Goal: Book appointment/travel/reservation

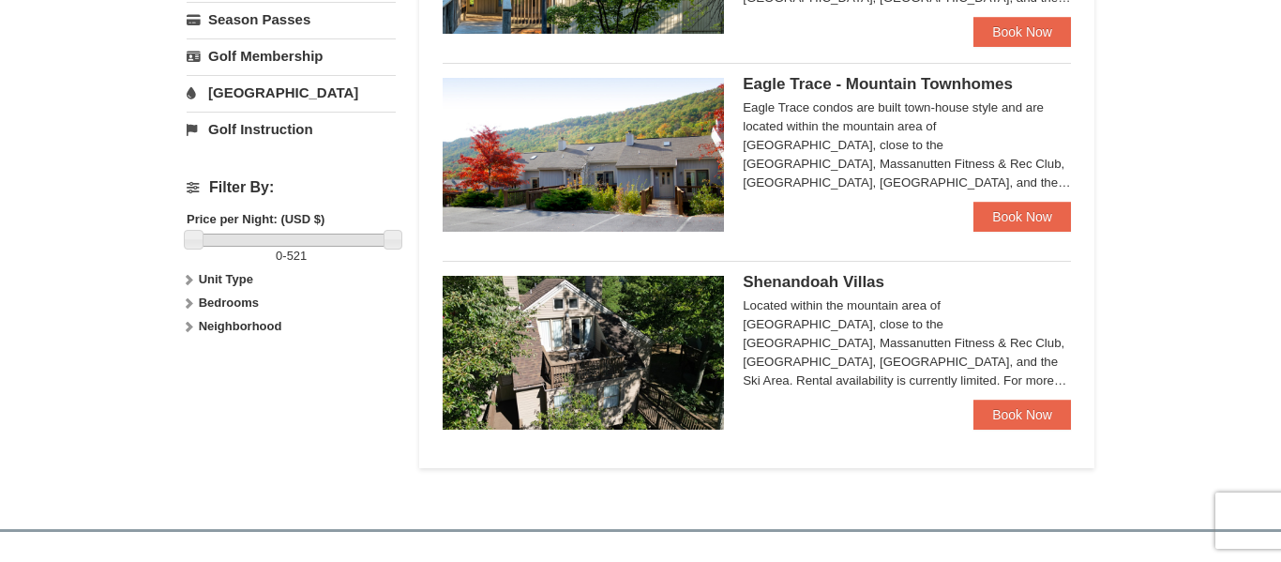
scroll to position [721, 0]
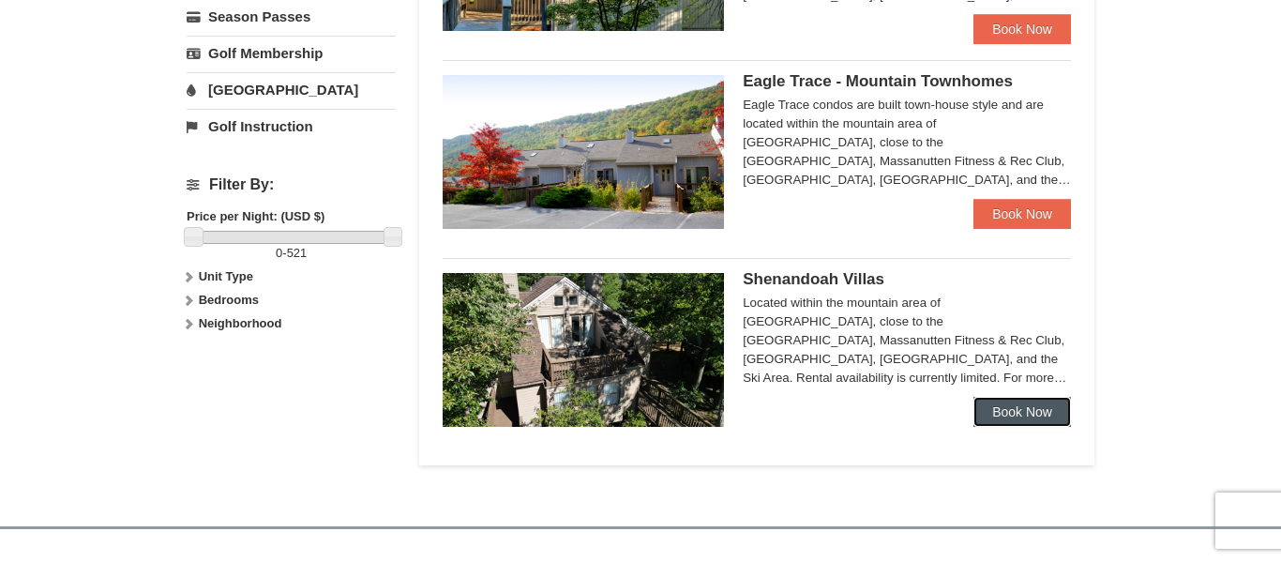
click at [1043, 426] on link "Book Now" at bounding box center [1022, 412] width 98 height 30
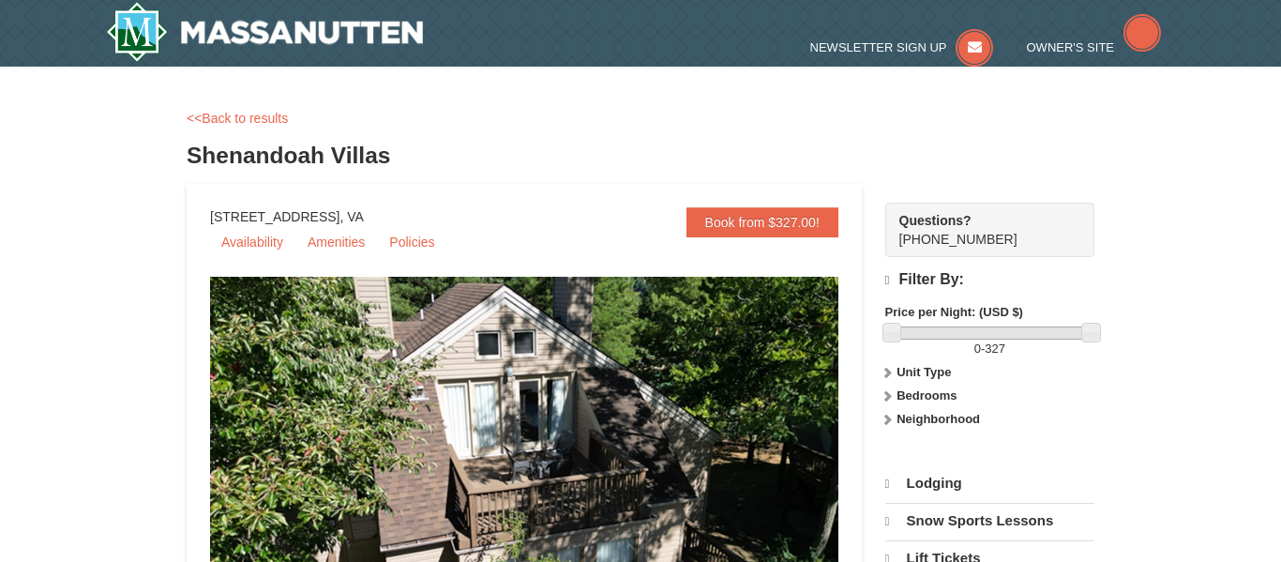
scroll to position [8, 0]
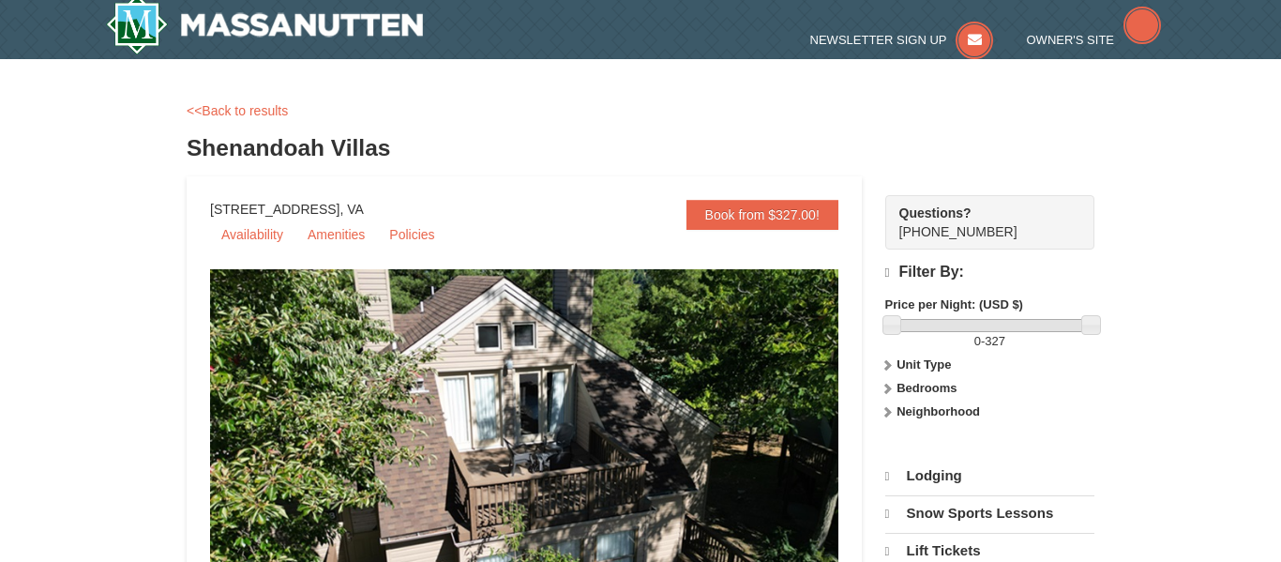
select select "9"
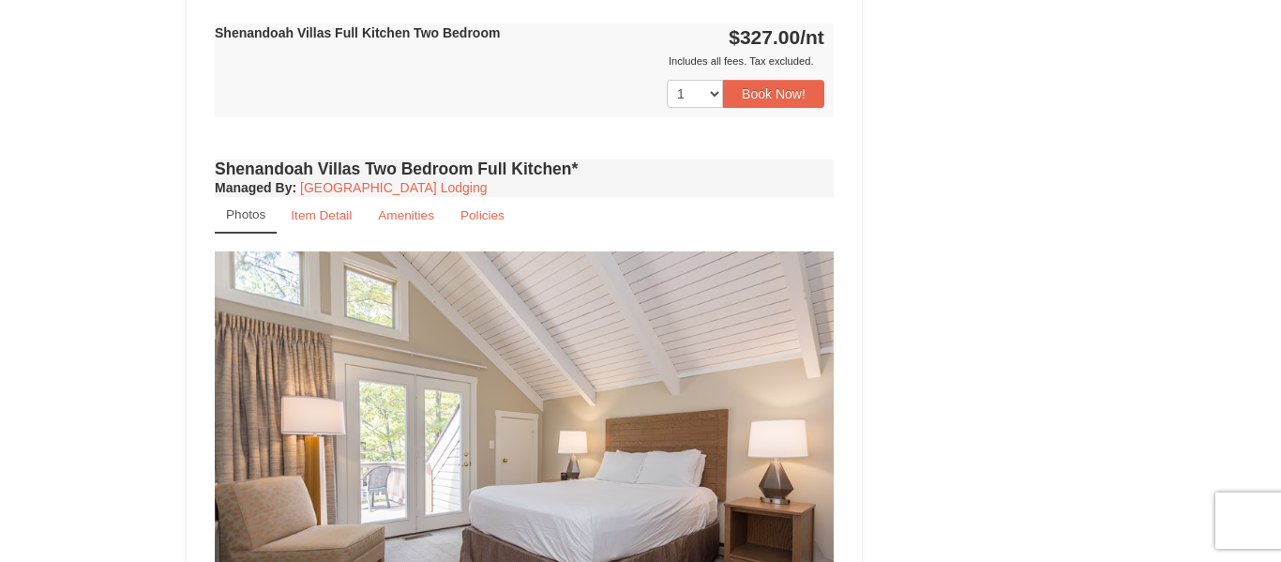
scroll to position [1748, 0]
click at [406, 202] on link "Amenities" at bounding box center [406, 216] width 81 height 37
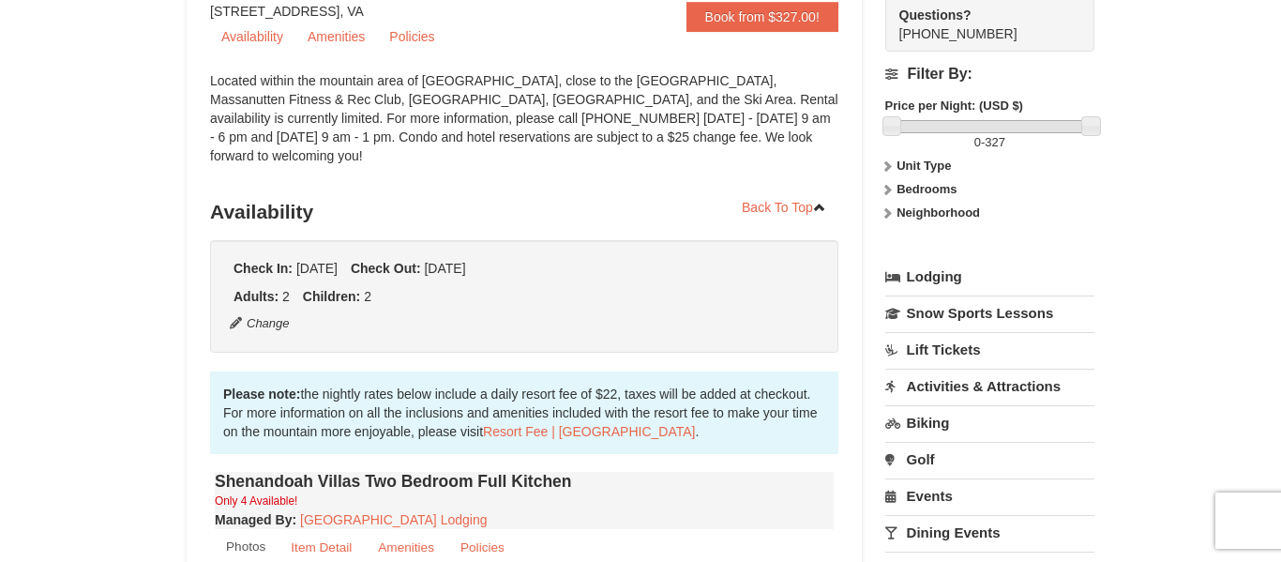
scroll to position [0, 0]
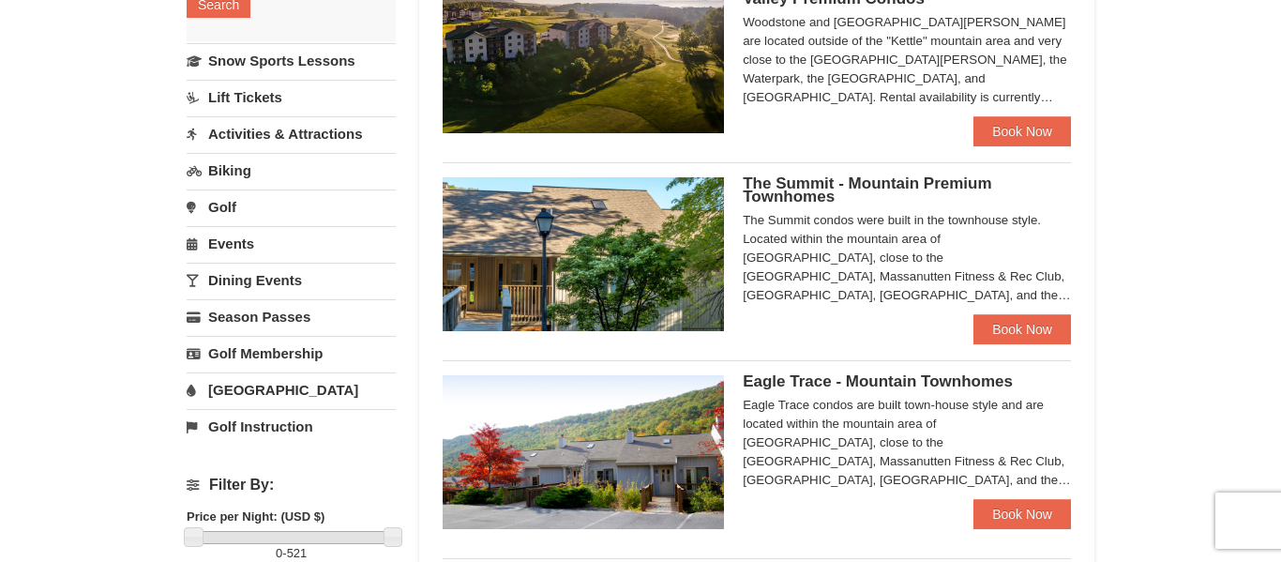
click at [236, 396] on link "[GEOGRAPHIC_DATA]" at bounding box center [291, 389] width 209 height 35
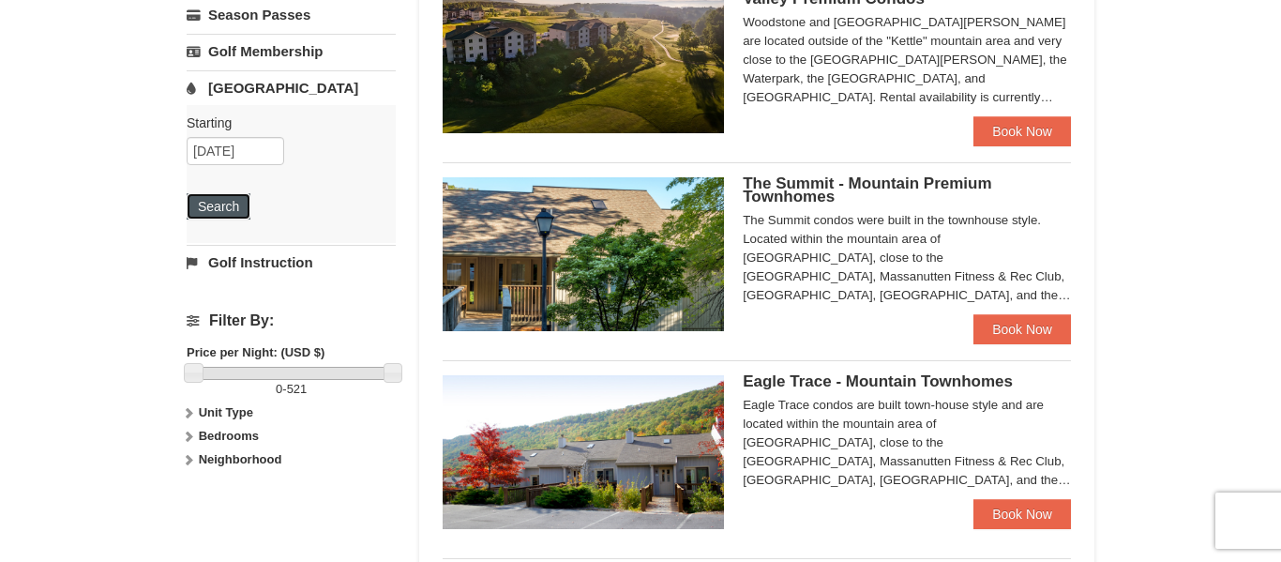
click at [217, 206] on button "Search" at bounding box center [219, 206] width 64 height 26
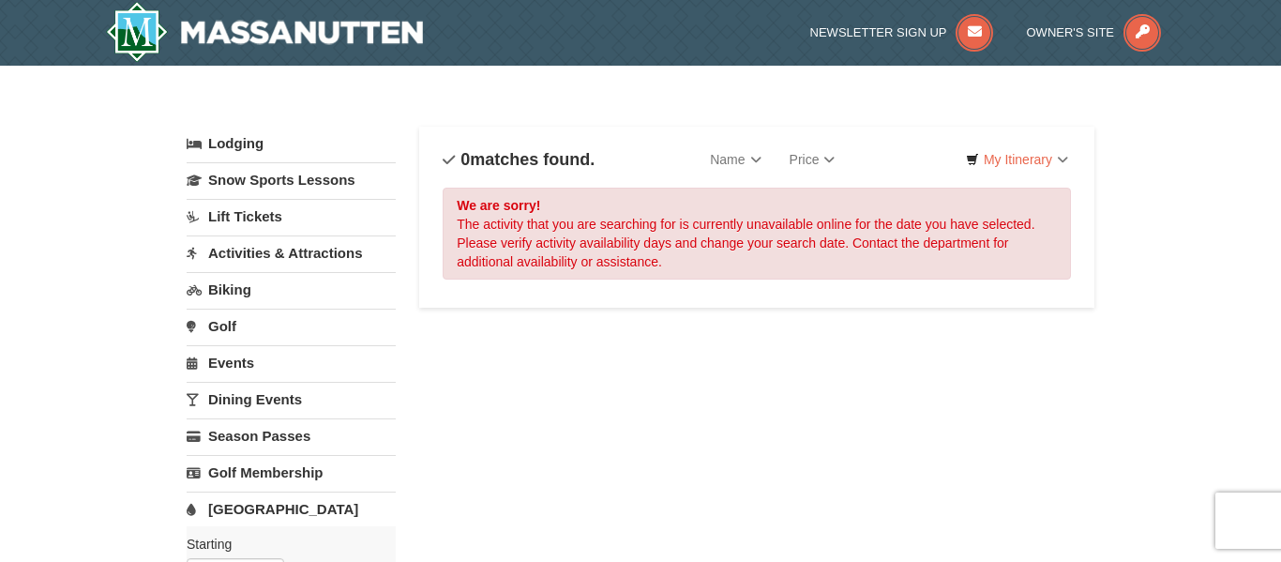
click at [207, 253] on link "Activities & Attractions" at bounding box center [291, 252] width 209 height 35
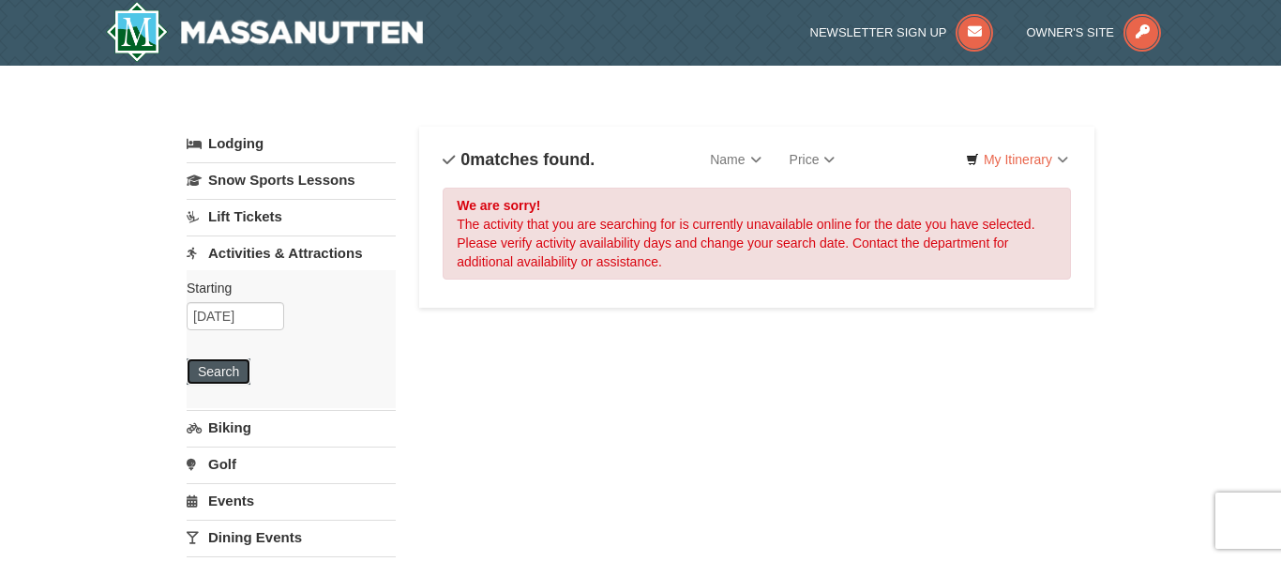
click at [230, 377] on button "Search" at bounding box center [219, 371] width 64 height 26
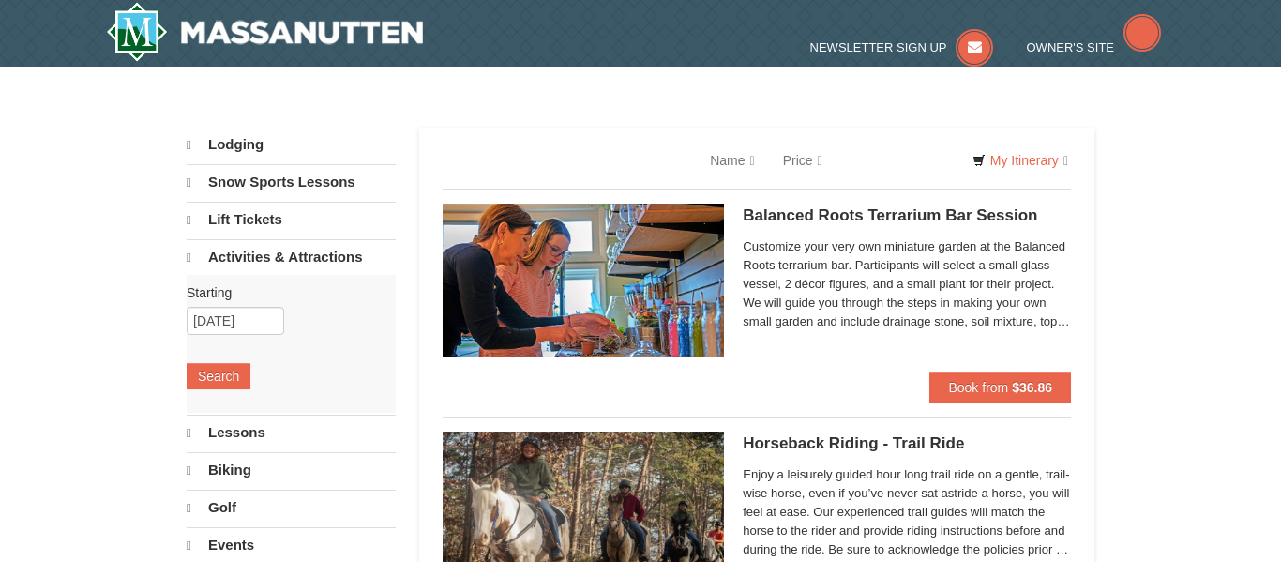
select select "9"
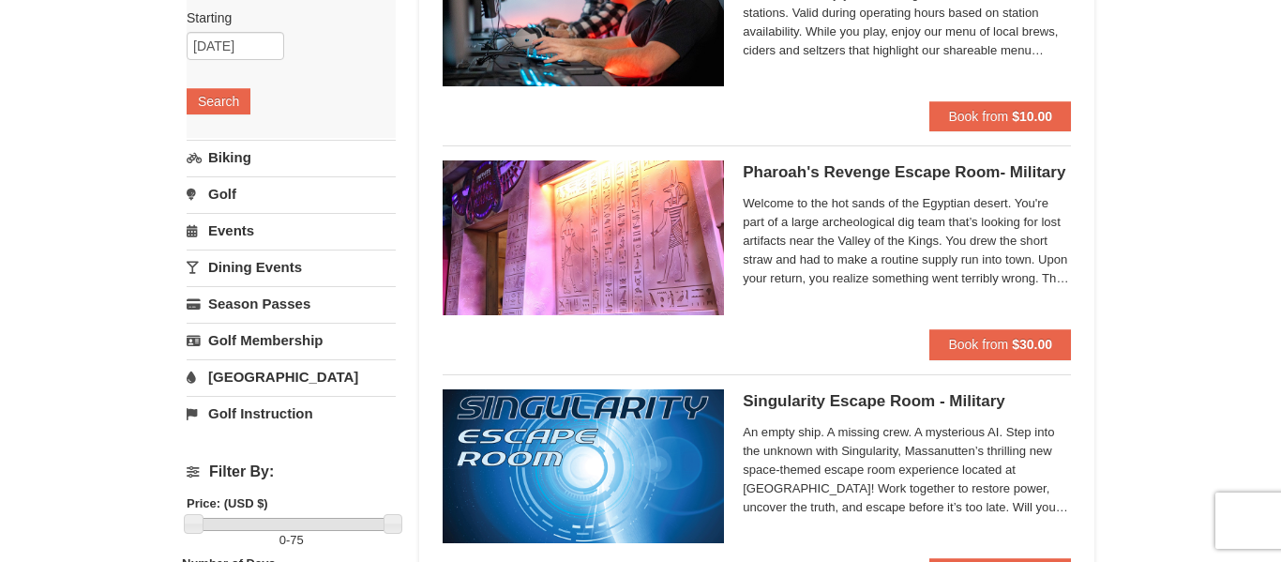
scroll to position [267, 0]
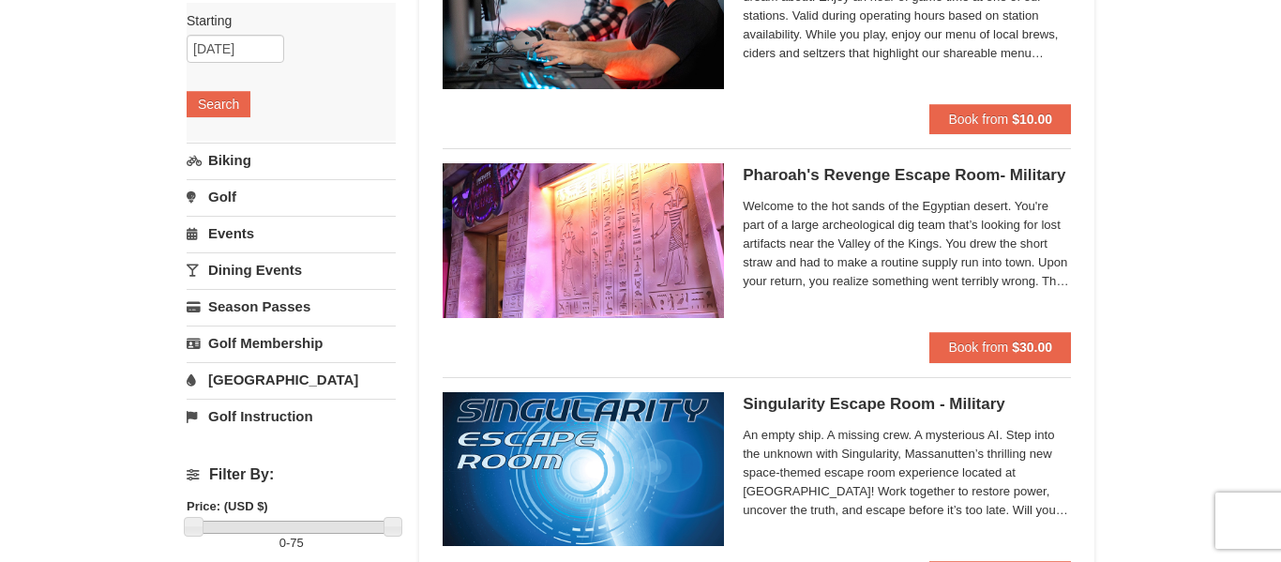
click at [230, 241] on link "Events" at bounding box center [291, 233] width 209 height 35
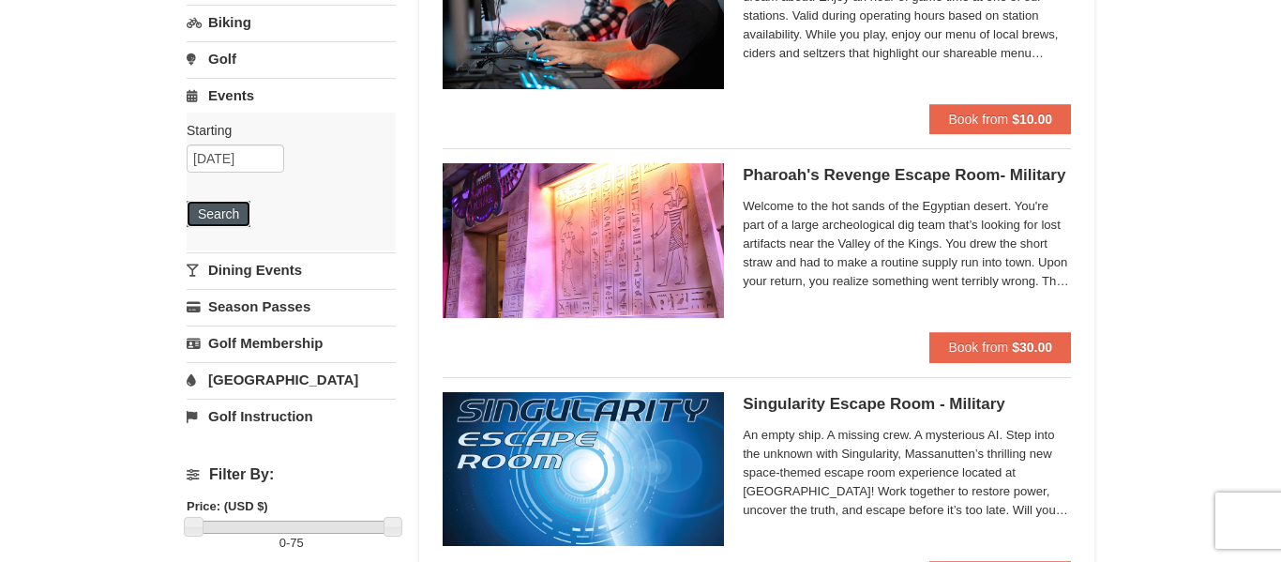
click at [216, 215] on button "Search" at bounding box center [219, 214] width 64 height 26
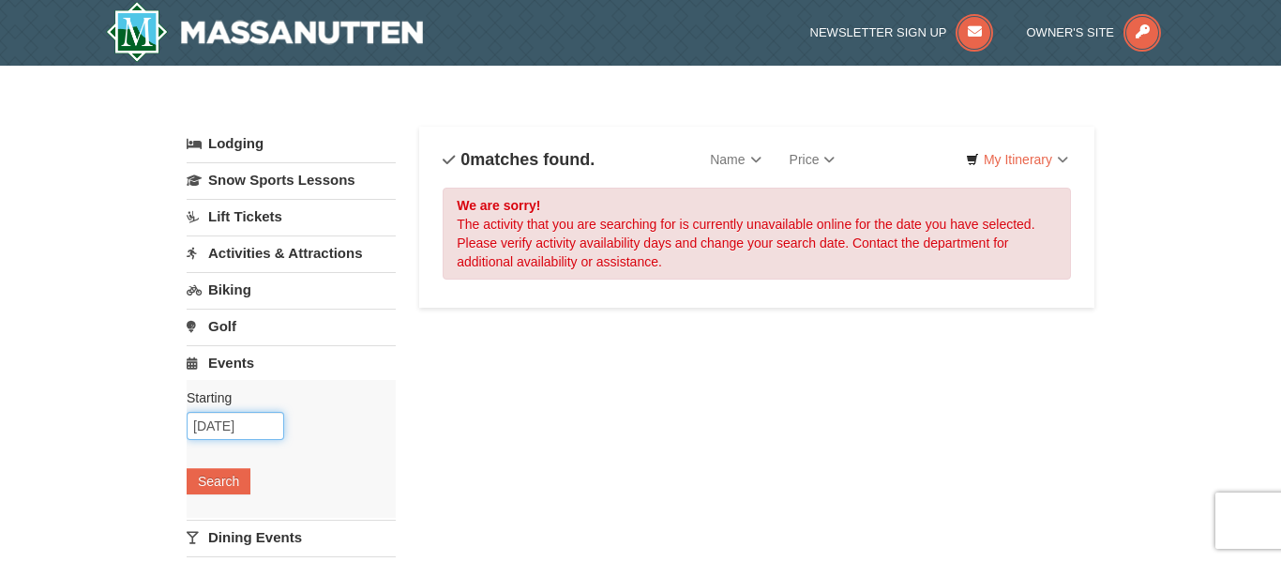
click at [219, 434] on input "09/26/2025" at bounding box center [236, 426] width 98 height 28
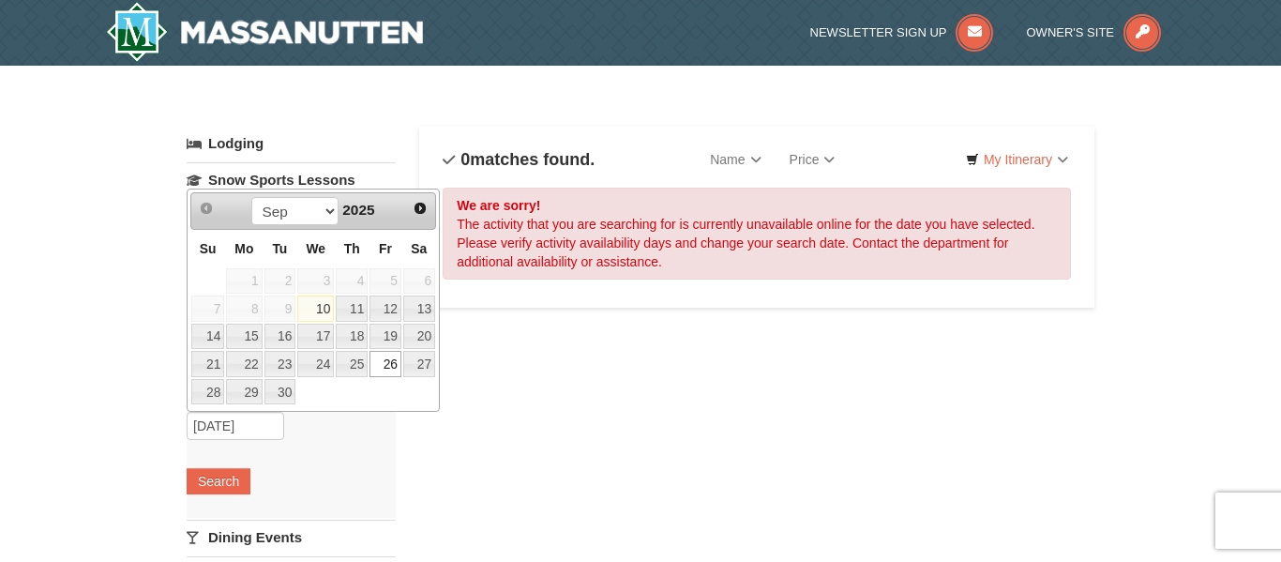
click at [387, 362] on link "26" at bounding box center [385, 364] width 32 height 26
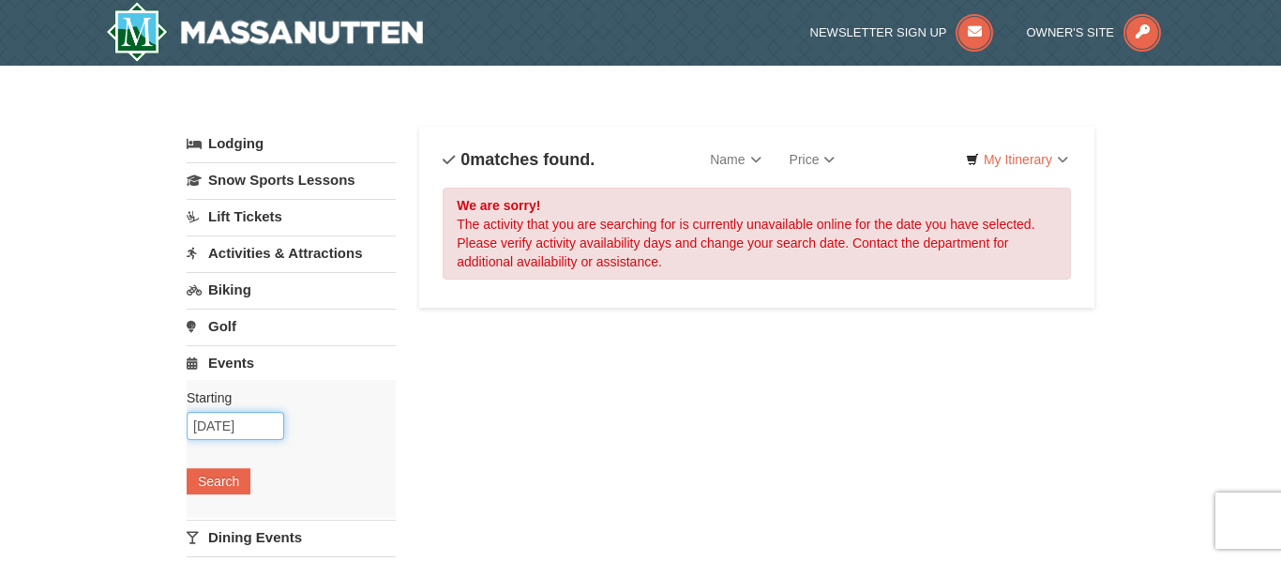
click at [243, 434] on input "09/26/2025" at bounding box center [236, 426] width 98 height 28
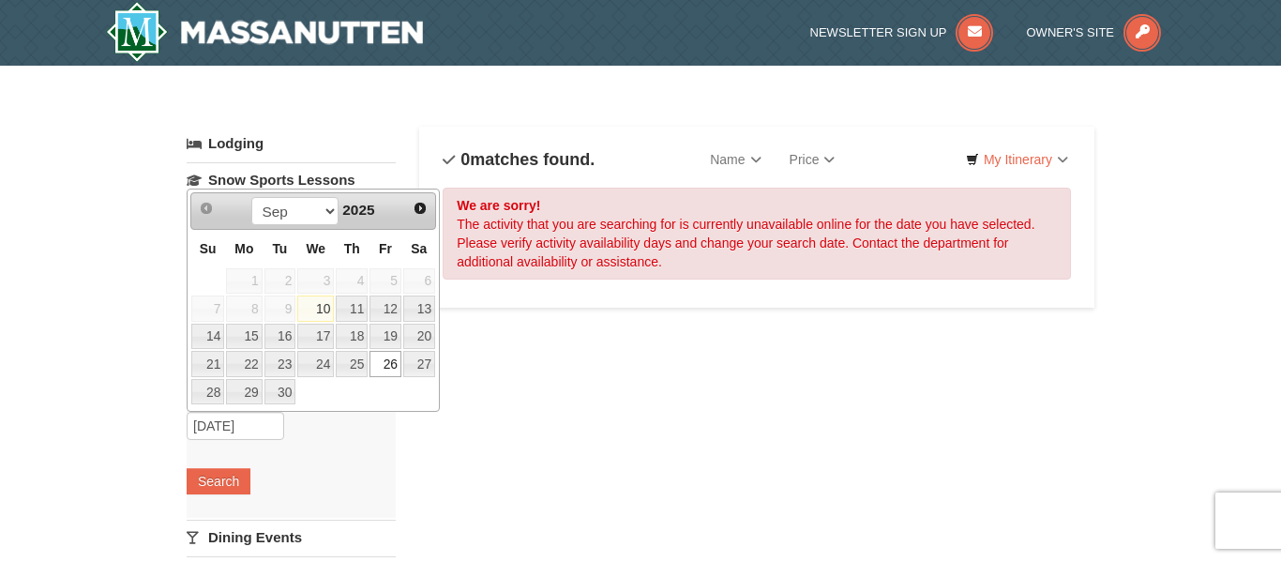
click at [426, 358] on link "27" at bounding box center [419, 364] width 32 height 26
type input "[DATE]"
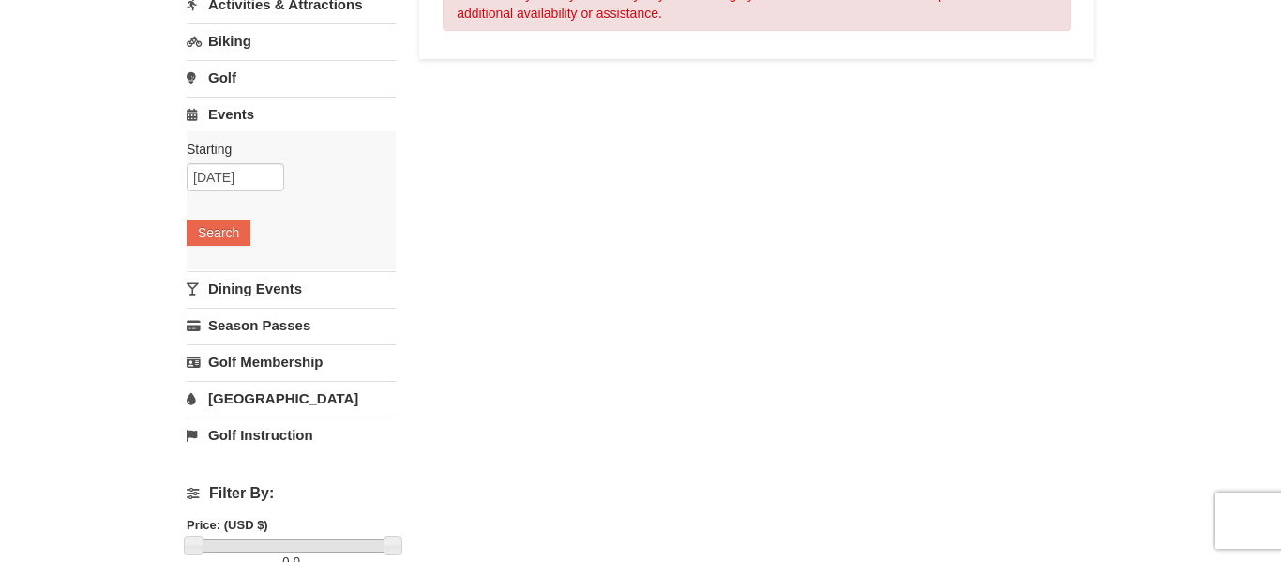
scroll to position [248, 0]
click at [218, 233] on button "Search" at bounding box center [219, 233] width 64 height 26
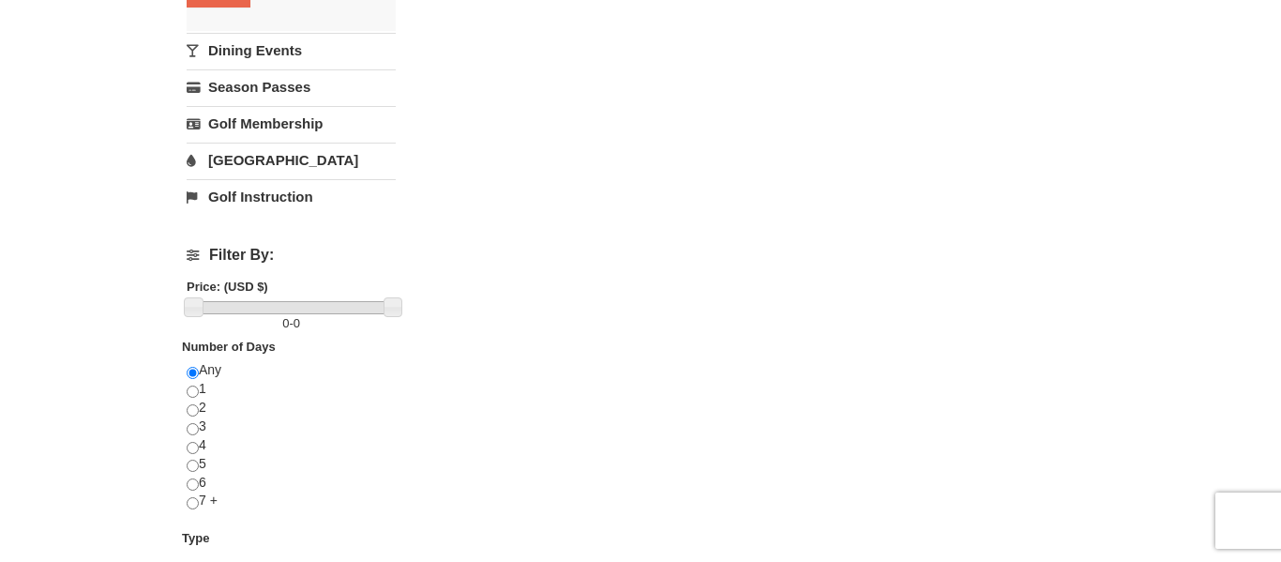
click at [204, 177] on link "[GEOGRAPHIC_DATA]" at bounding box center [291, 160] width 209 height 35
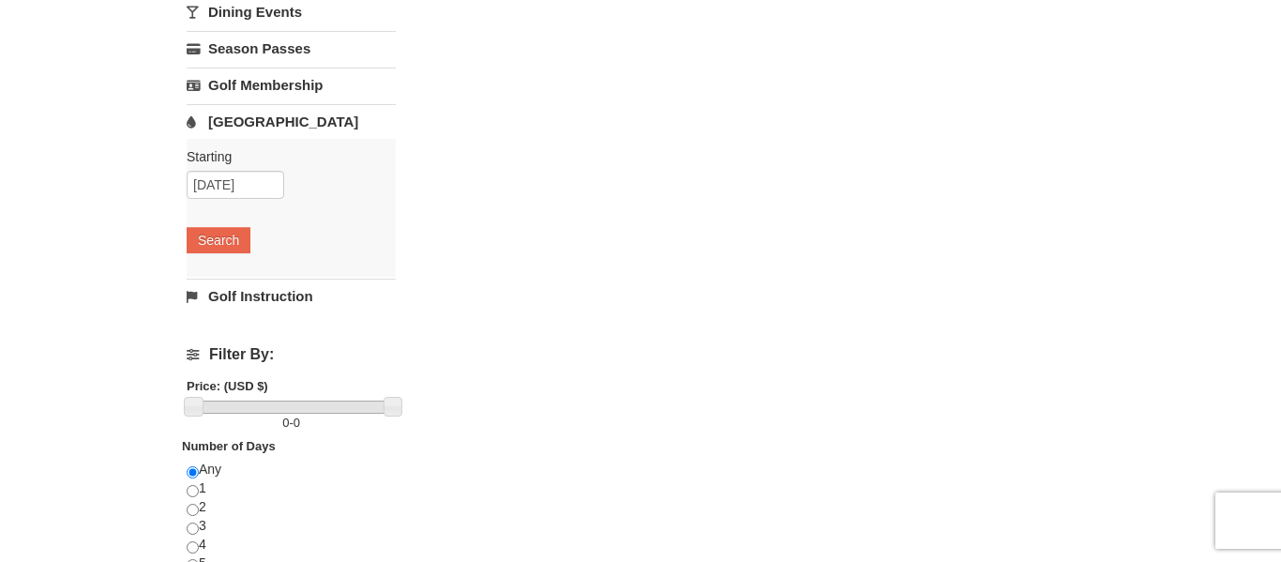
scroll to position [376, 0]
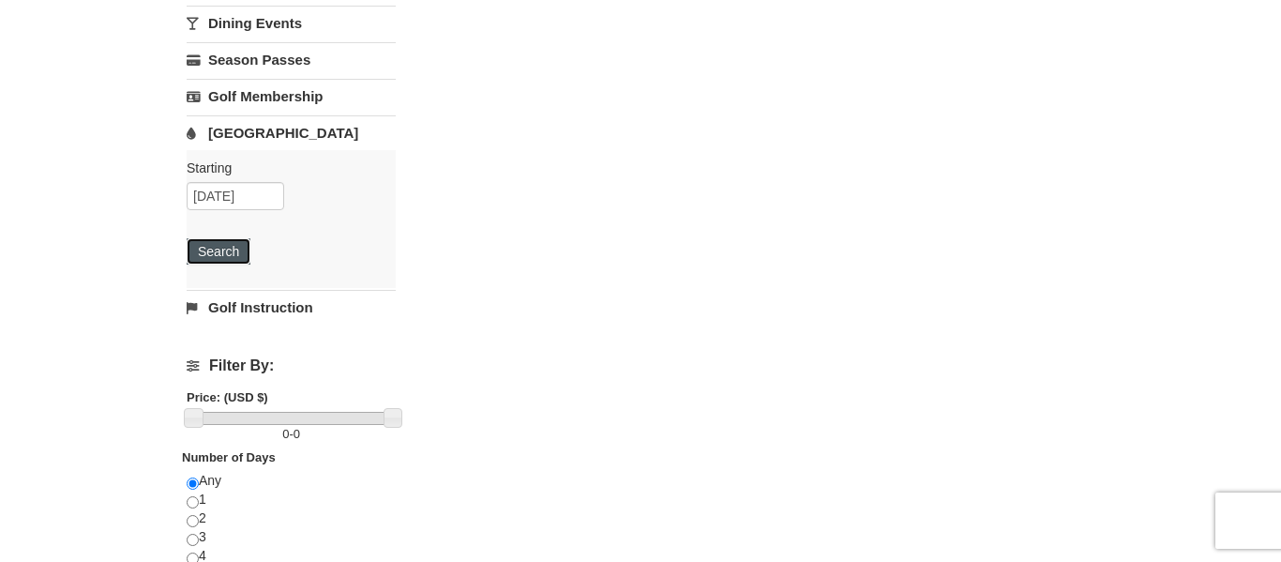
click at [228, 258] on button "Search" at bounding box center [219, 251] width 64 height 26
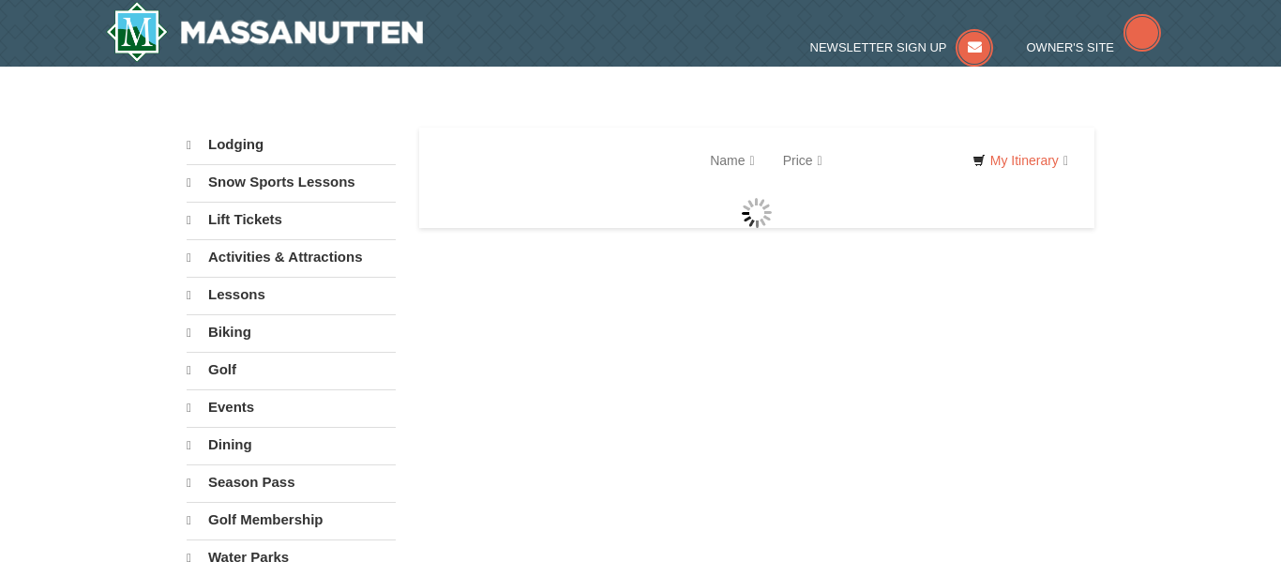
select select "9"
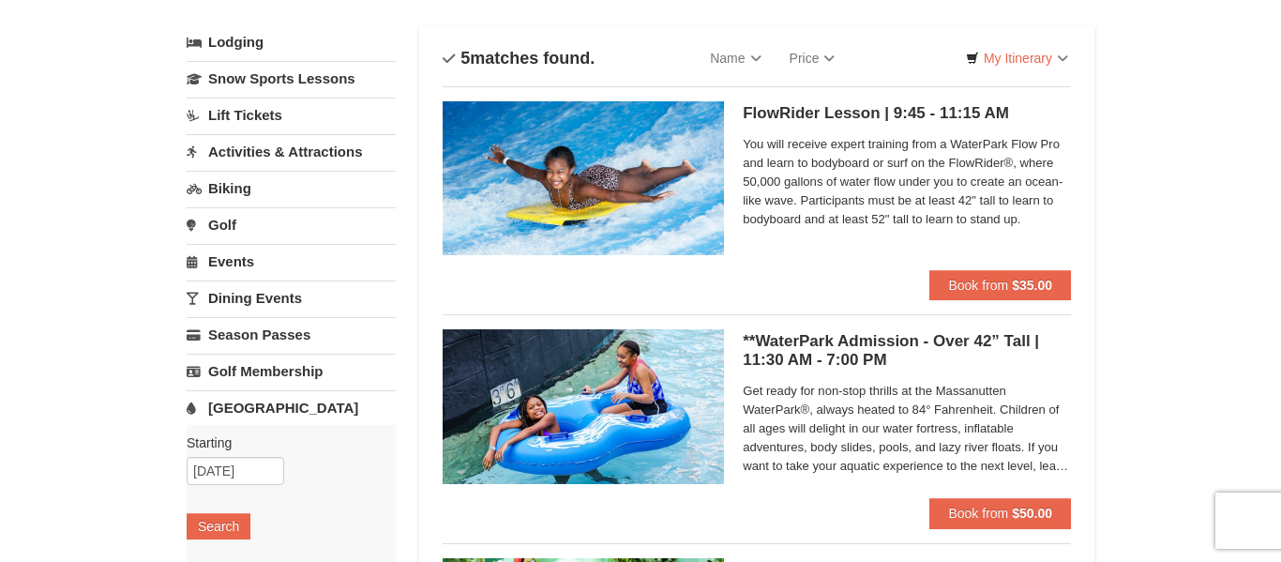
scroll to position [102, 0]
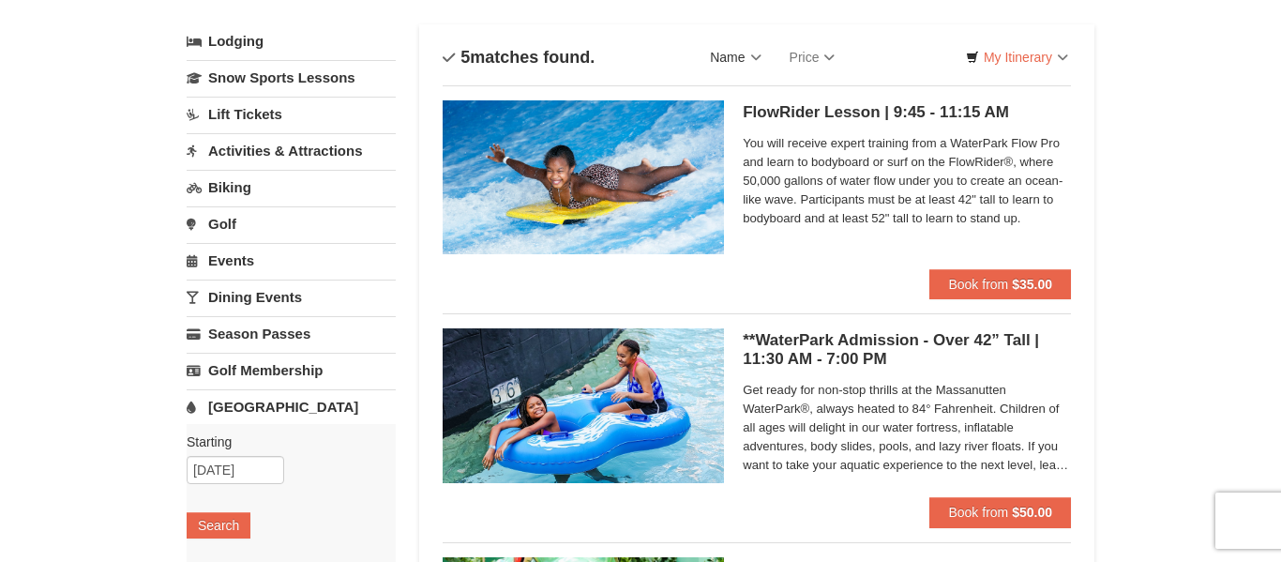
click at [735, 58] on link "Name" at bounding box center [735, 57] width 79 height 38
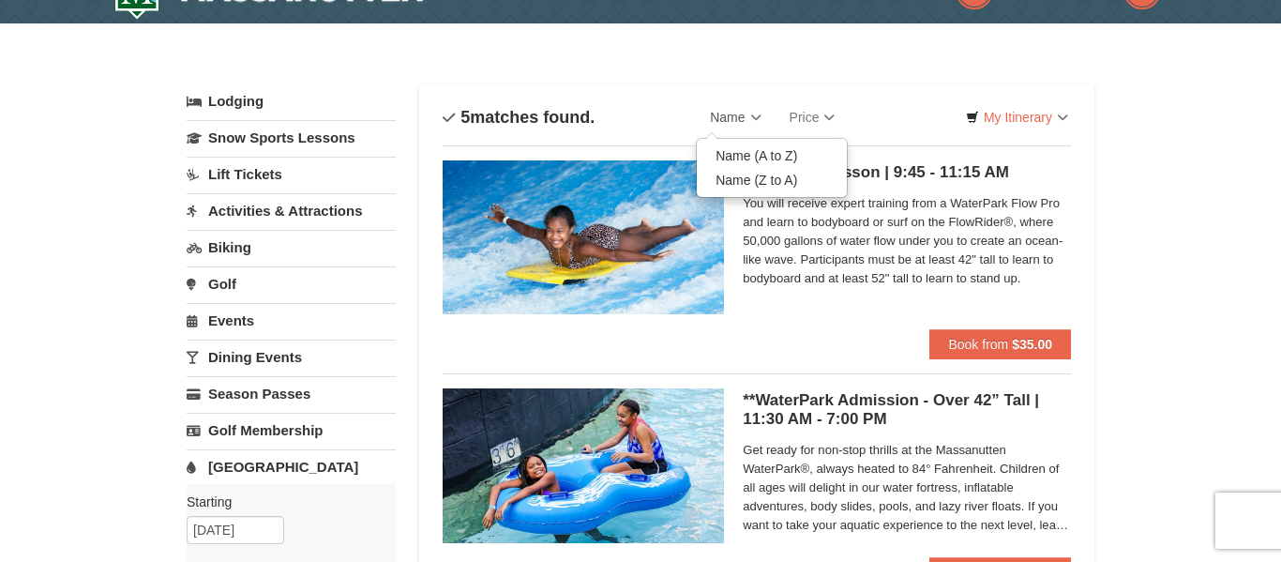
scroll to position [0, 0]
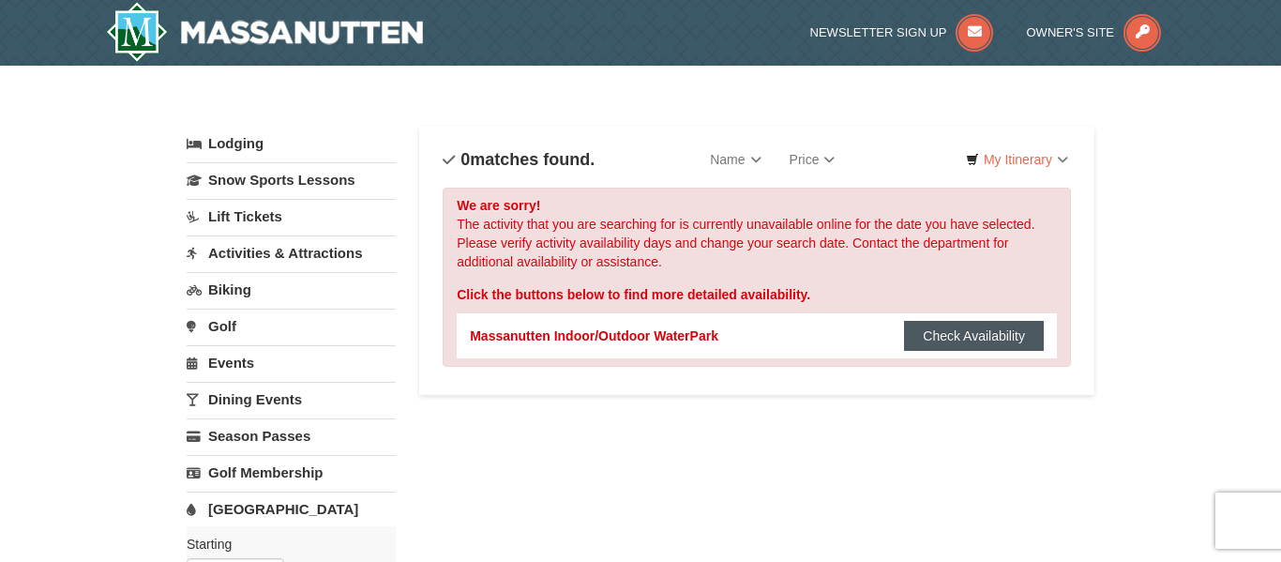
click at [974, 338] on button "Check Availability" at bounding box center [974, 336] width 140 height 30
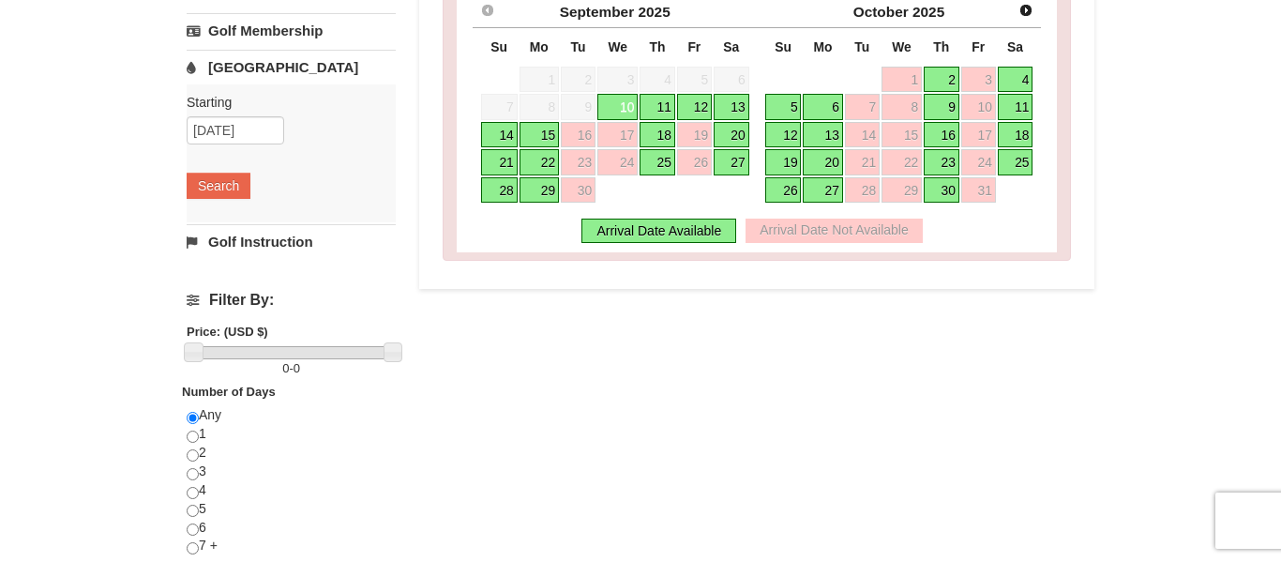
scroll to position [435, 0]
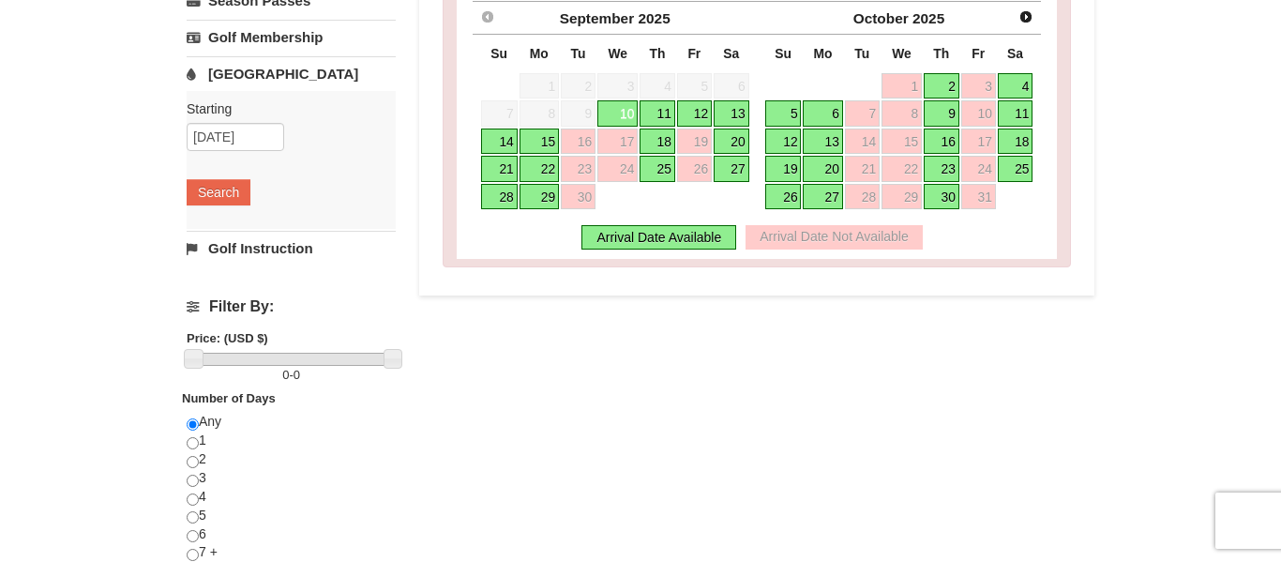
click at [661, 172] on link "25" at bounding box center [657, 169] width 36 height 26
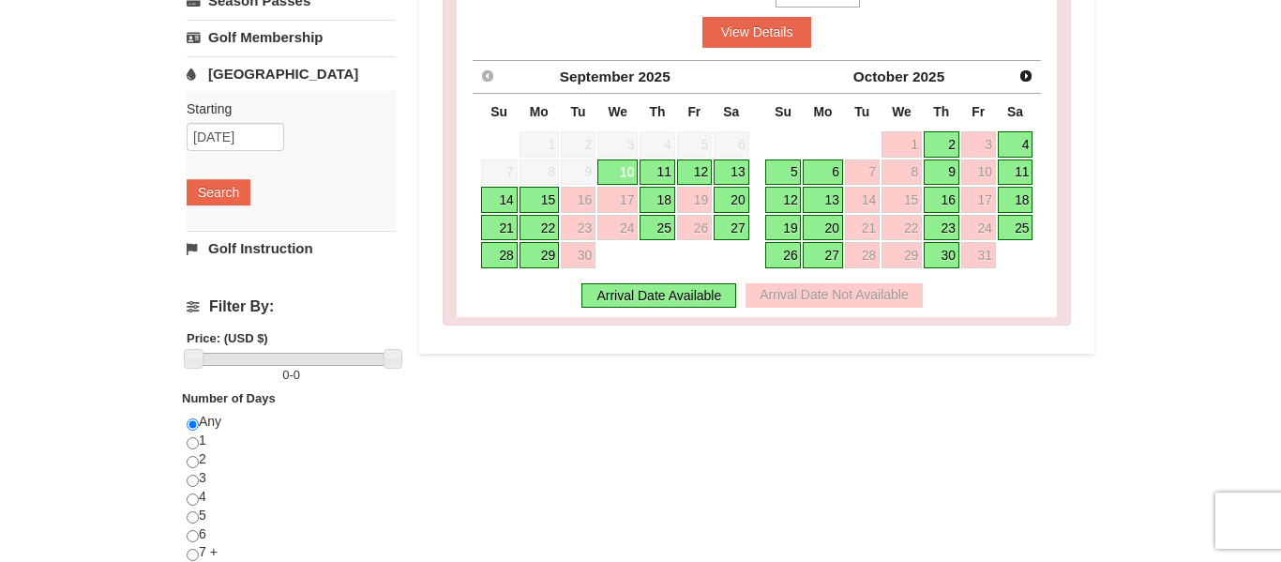
click at [664, 216] on link "25" at bounding box center [657, 228] width 36 height 26
click at [668, 230] on link "25" at bounding box center [657, 228] width 36 height 26
click at [667, 232] on link "25" at bounding box center [657, 228] width 36 height 26
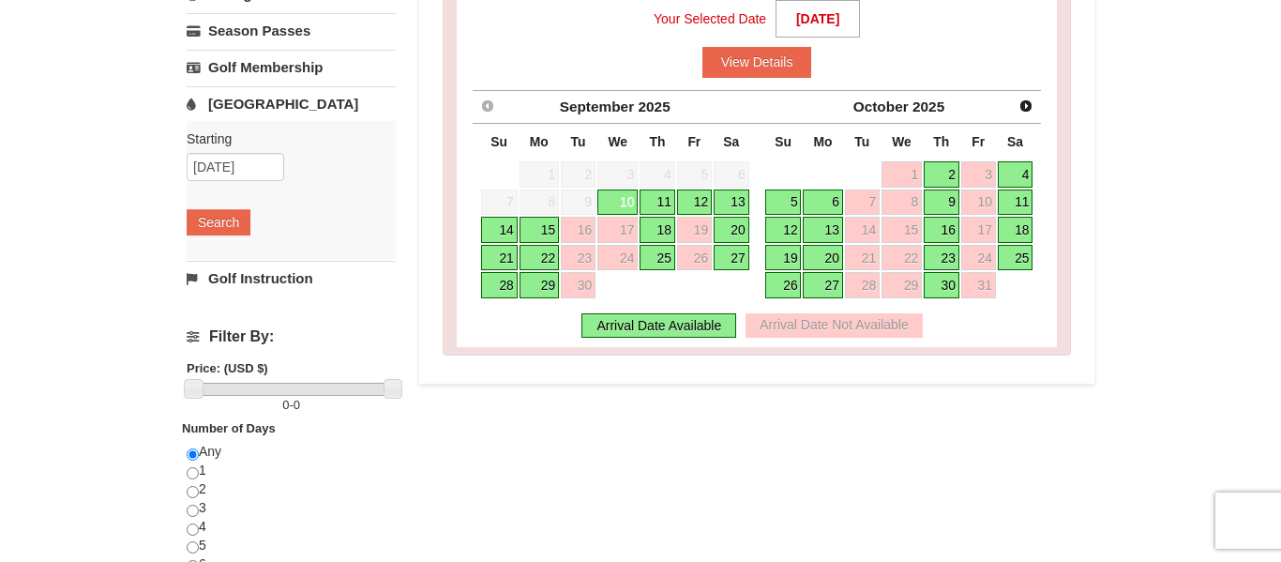
click at [728, 252] on link "27" at bounding box center [731, 258] width 36 height 26
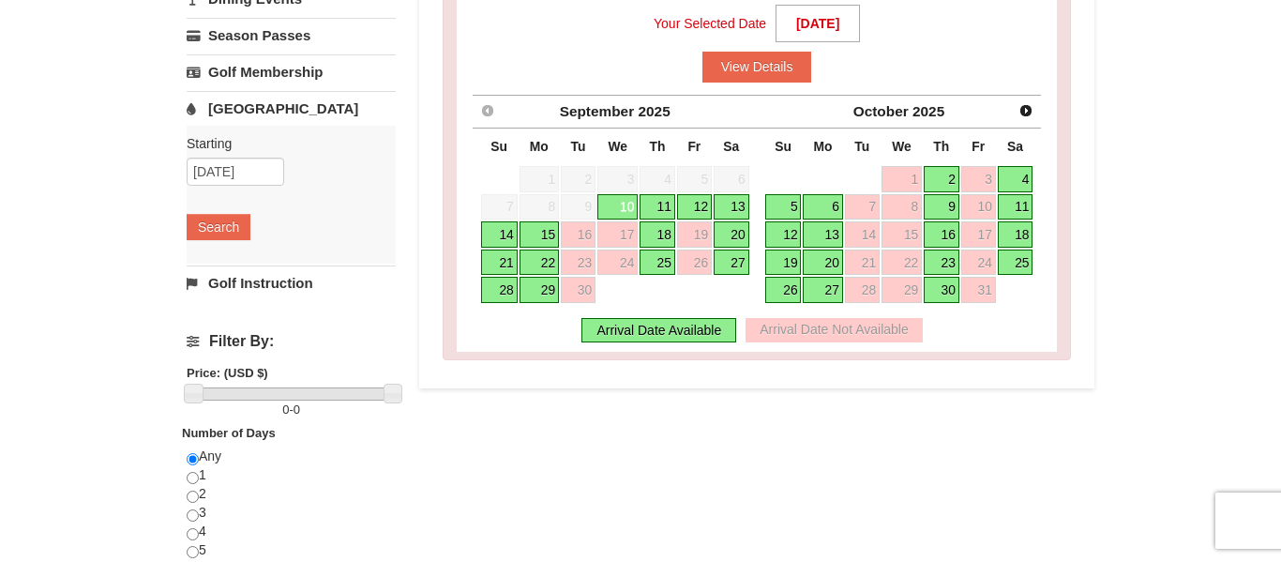
click at [669, 262] on link "25" at bounding box center [657, 262] width 36 height 26
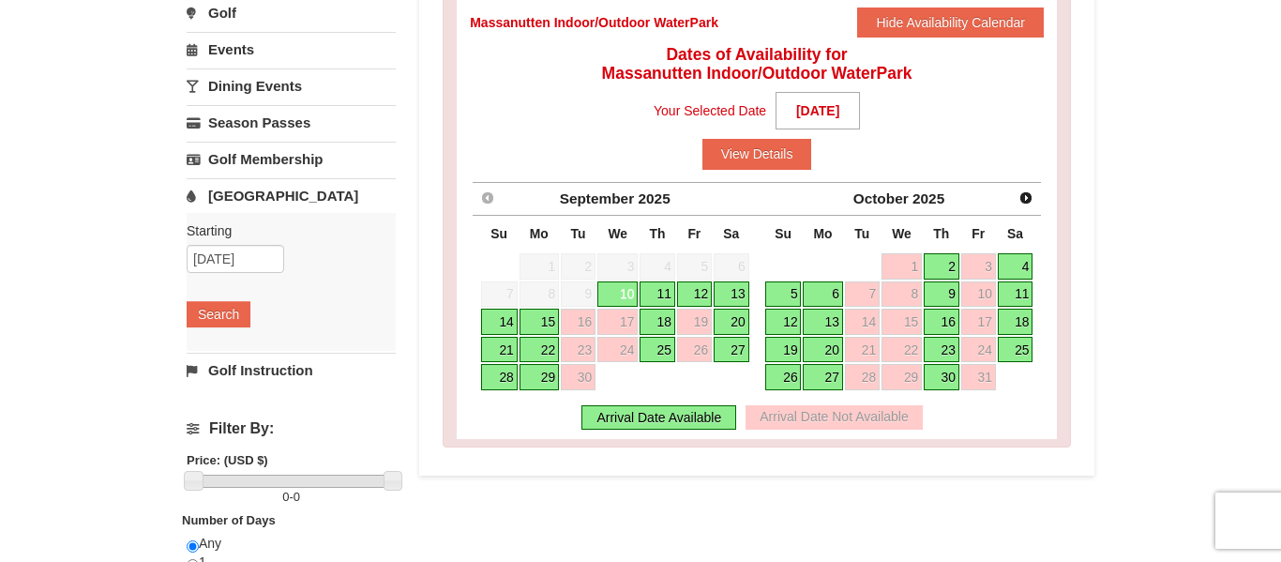
scroll to position [311, 0]
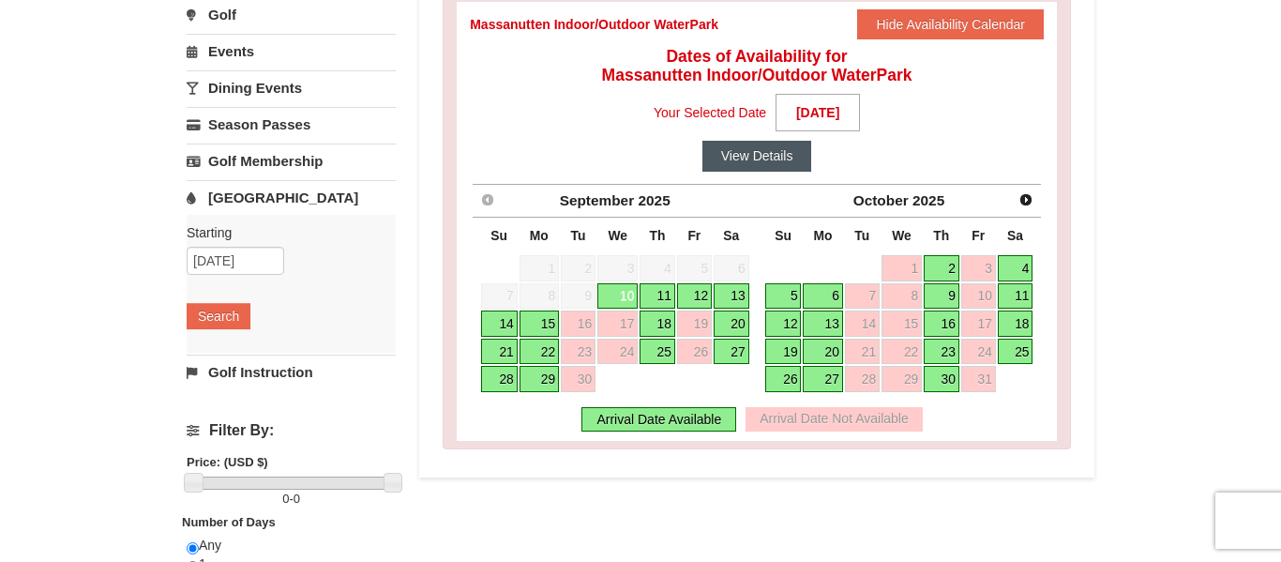
click at [783, 144] on button "View Details" at bounding box center [757, 156] width 110 height 30
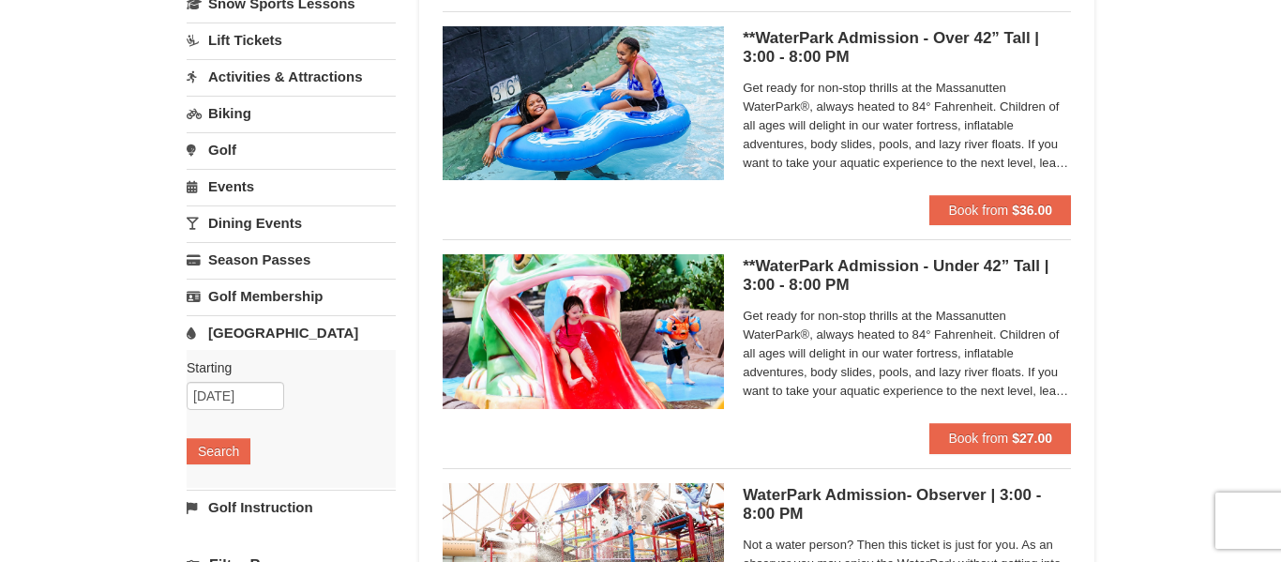
scroll to position [178, 0]
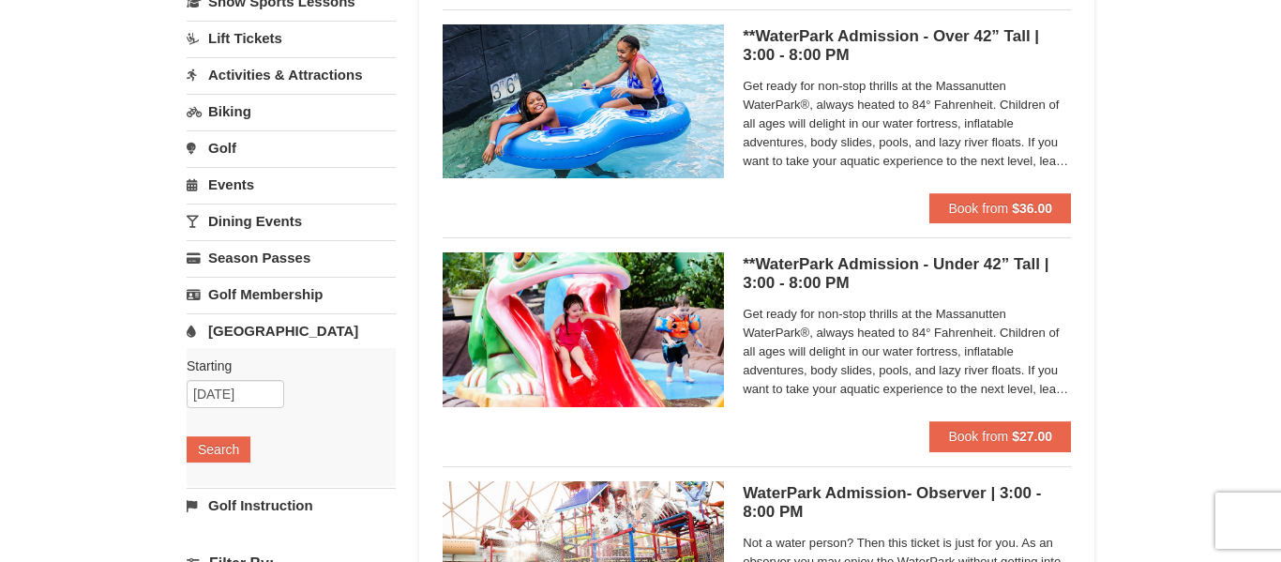
click at [821, 108] on span "Get ready for non-stop thrills at the Massanutten WaterPark®, always heated to …" at bounding box center [907, 124] width 328 height 94
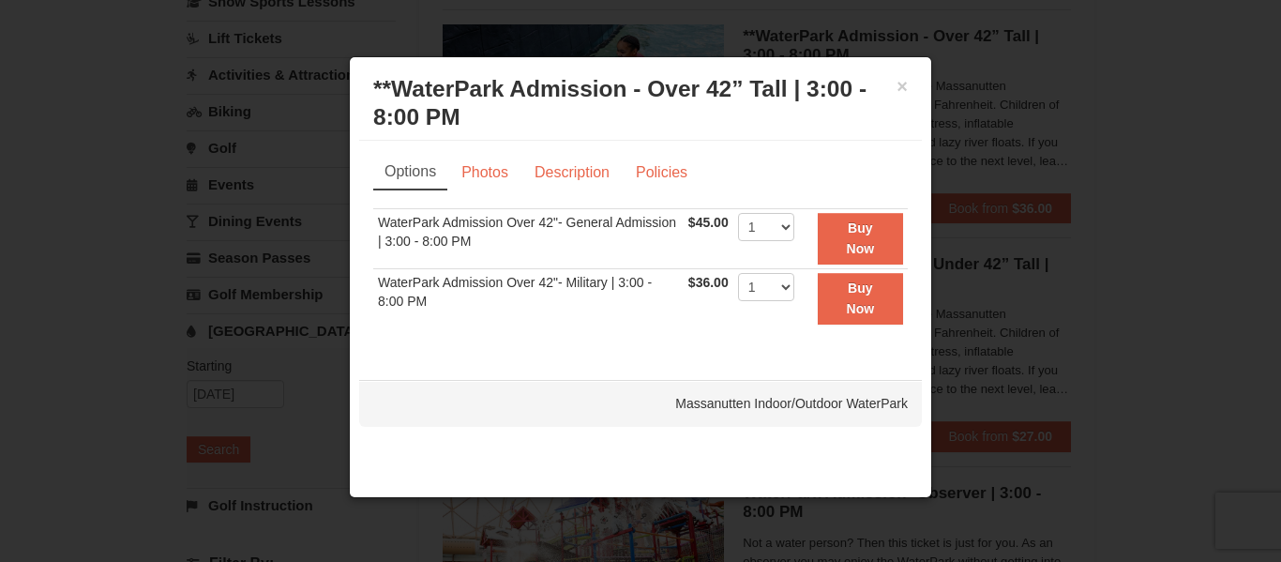
click at [591, 150] on div "Options Photos Description Policies Sorry, no matches found. Please remove some…" at bounding box center [640, 251] width 563 height 220
click at [591, 160] on link "Description" at bounding box center [571, 173] width 99 height 36
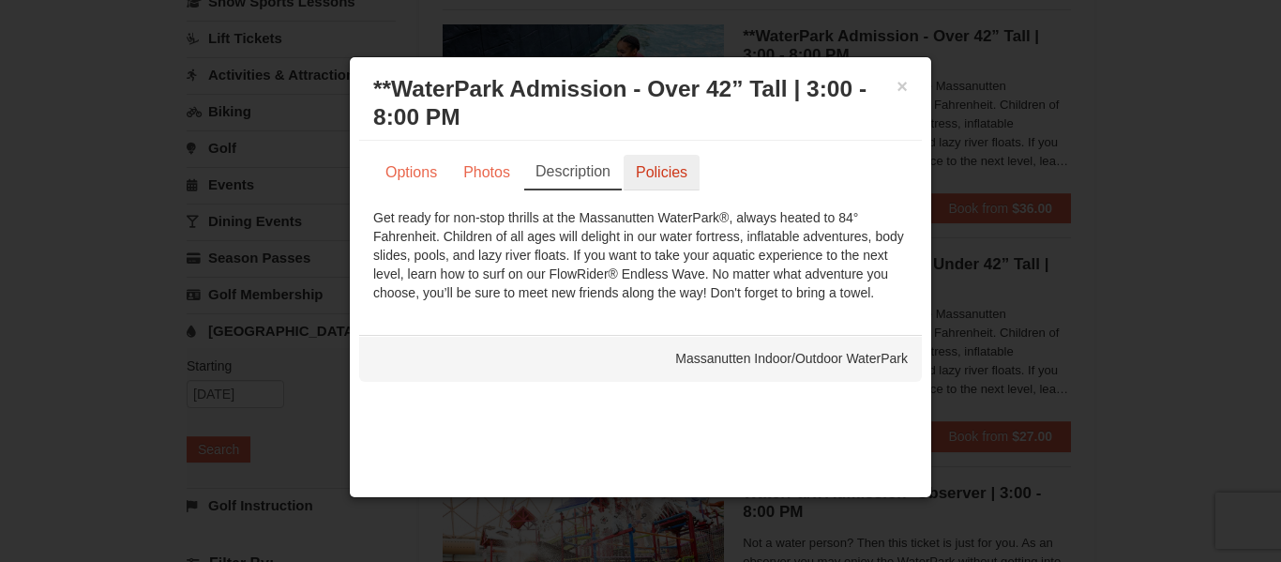
click at [656, 177] on link "Policies" at bounding box center [661, 173] width 76 height 36
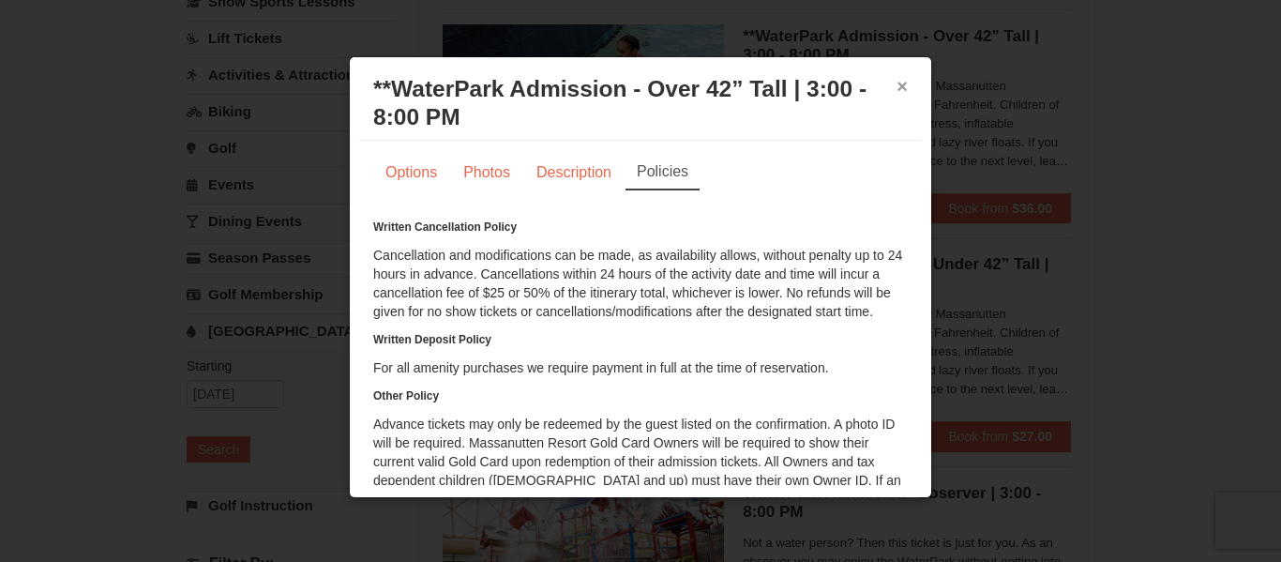
click at [900, 78] on button "×" at bounding box center [901, 86] width 11 height 19
